Goal: Information Seeking & Learning: Learn about a topic

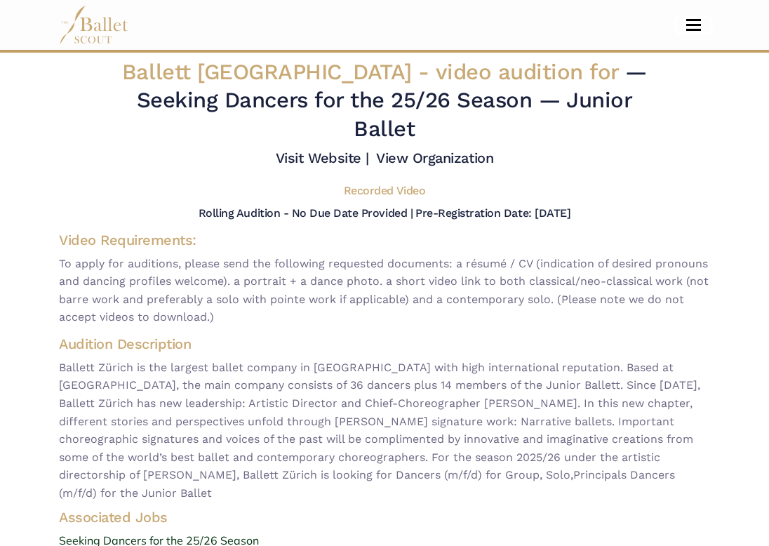
click at [694, 20] on span "Toggle navigation" at bounding box center [693, 20] width 15 height 2
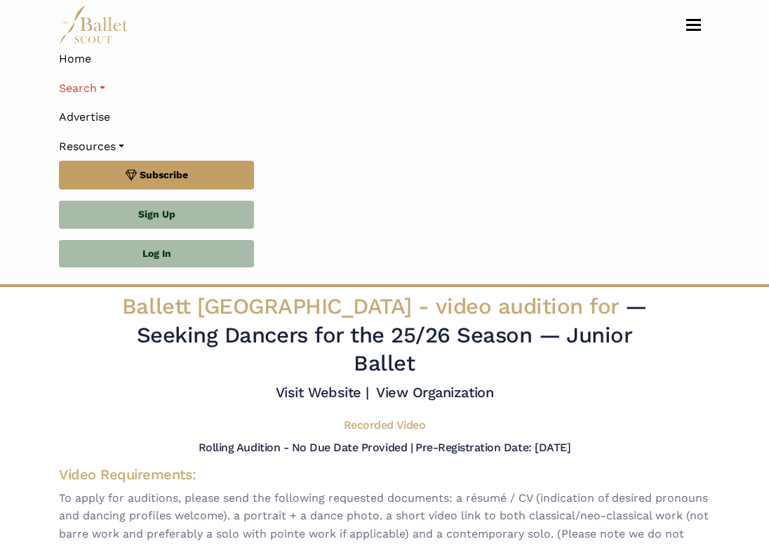
click at [93, 91] on link "Search" at bounding box center [384, 88] width 651 height 29
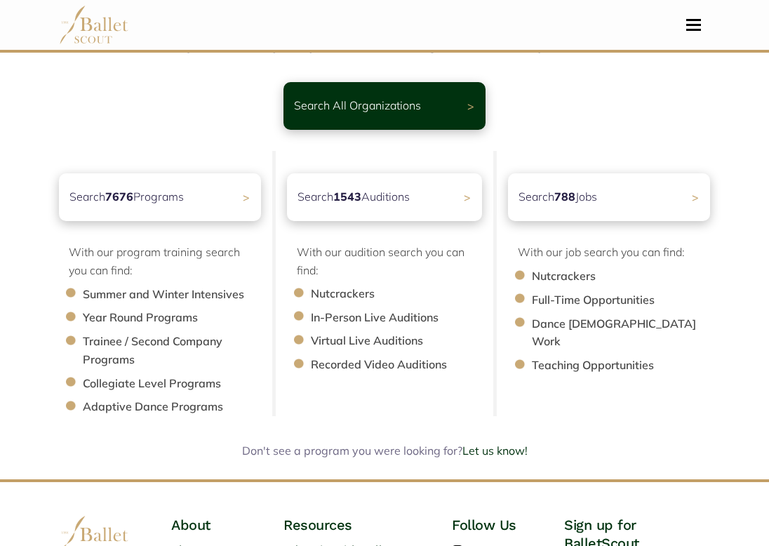
scroll to position [76, 0]
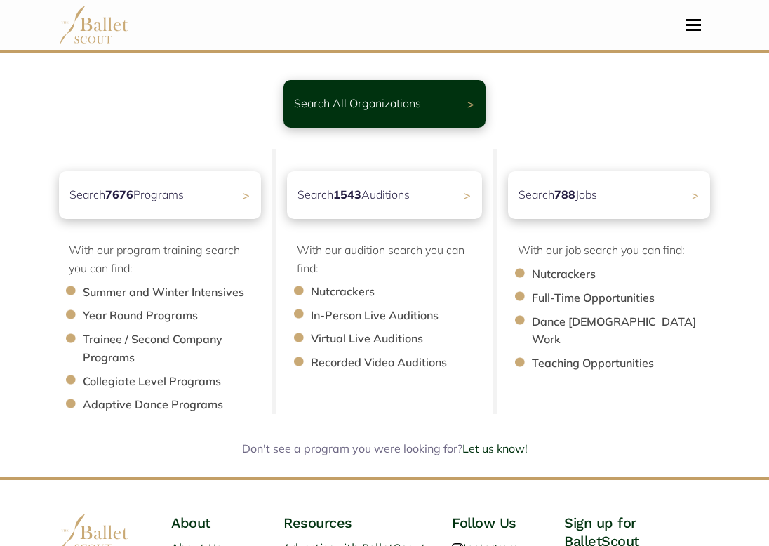
click at [350, 197] on b "1543" at bounding box center [347, 194] width 28 height 14
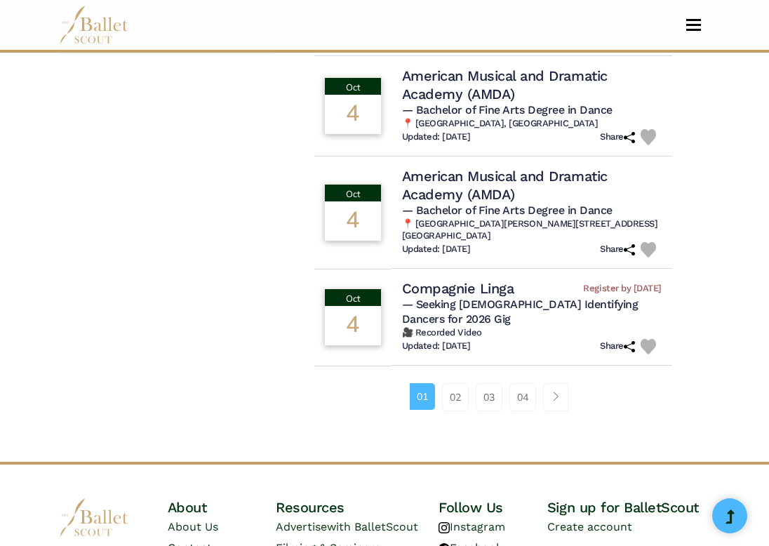
scroll to position [1115, 0]
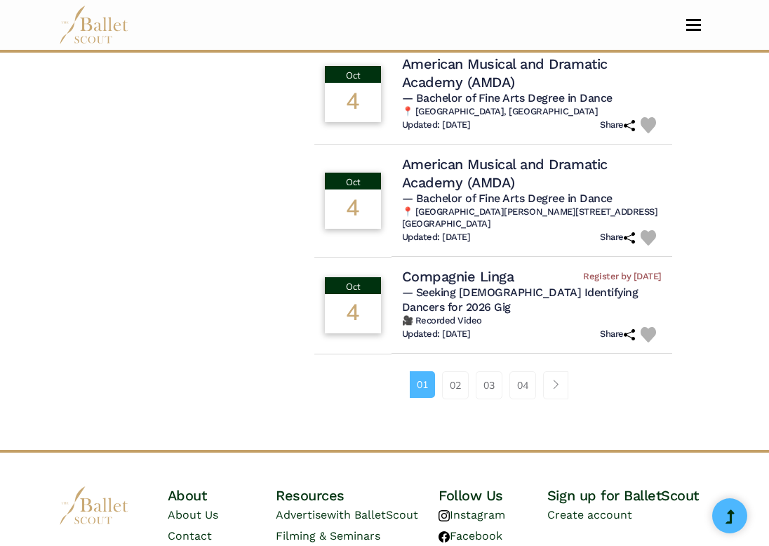
click at [520, 396] on link "04" at bounding box center [522, 385] width 27 height 28
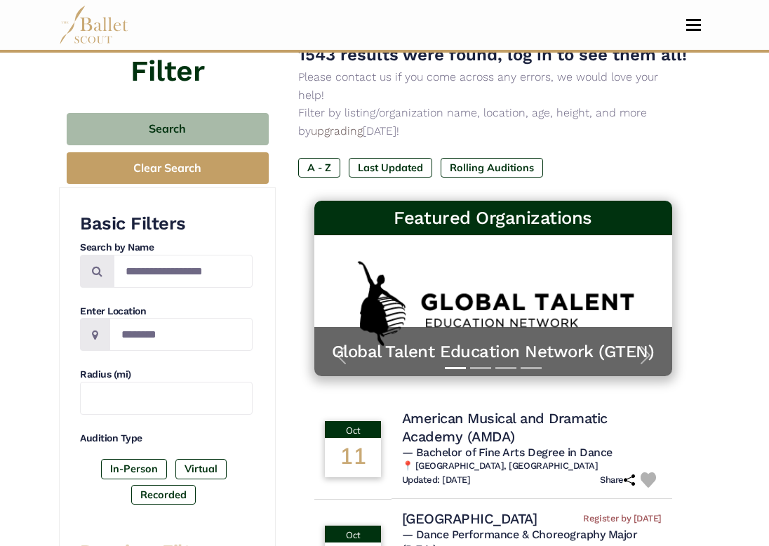
scroll to position [131, 0]
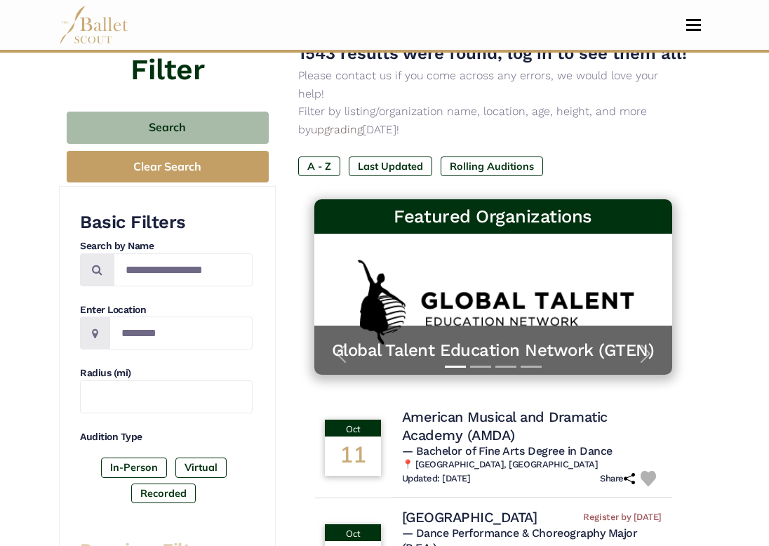
click at [556, 248] on h5 "Global Talent Education Network (GTEN)" at bounding box center [493, 259] width 330 height 22
